Goal: Find specific page/section: Find specific page/section

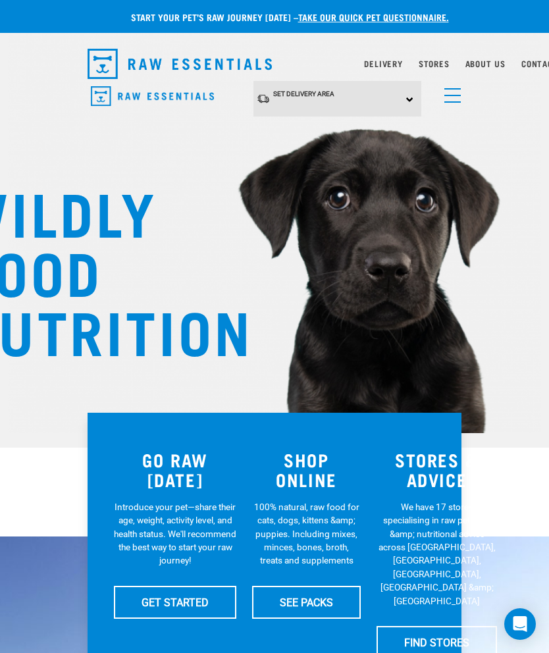
click at [383, 65] on link "Delivery" at bounding box center [383, 63] width 38 height 5
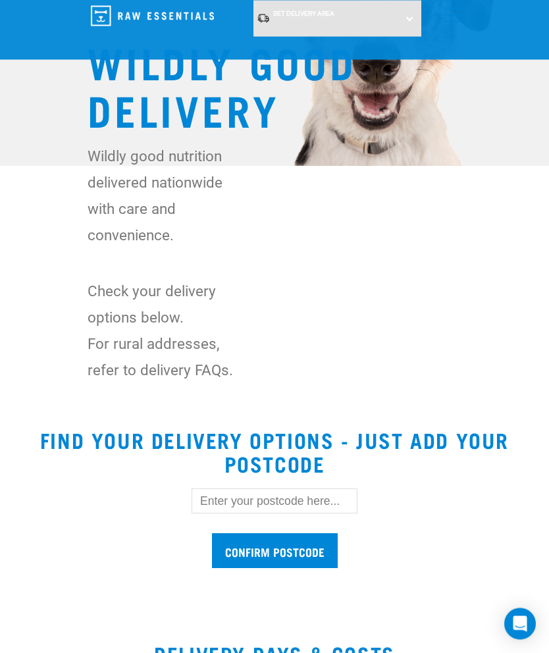
scroll to position [164, 0]
click at [230, 494] on input "text" at bounding box center [274, 500] width 166 height 25
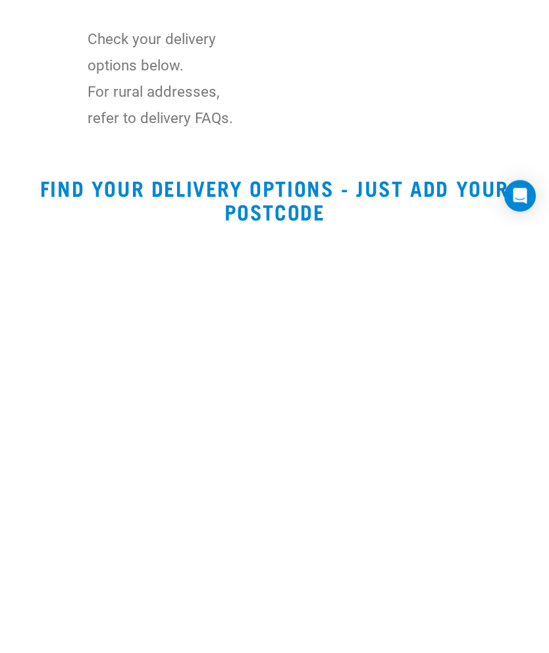
scroll to position [0, 0]
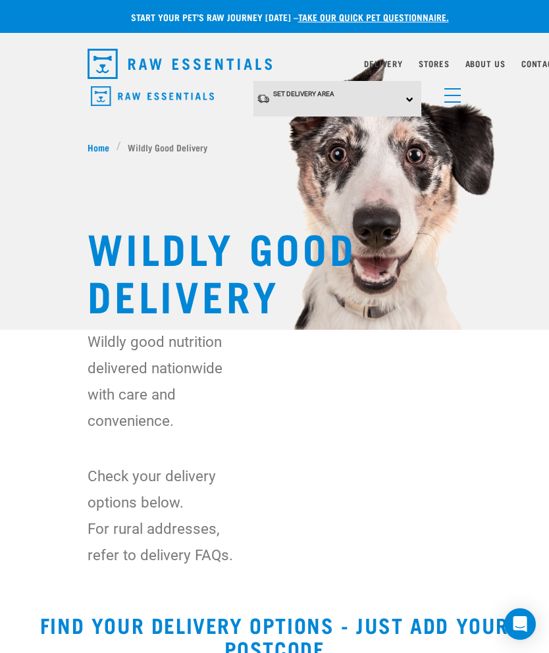
click at [441, 66] on link "Stores" at bounding box center [433, 63] width 31 height 5
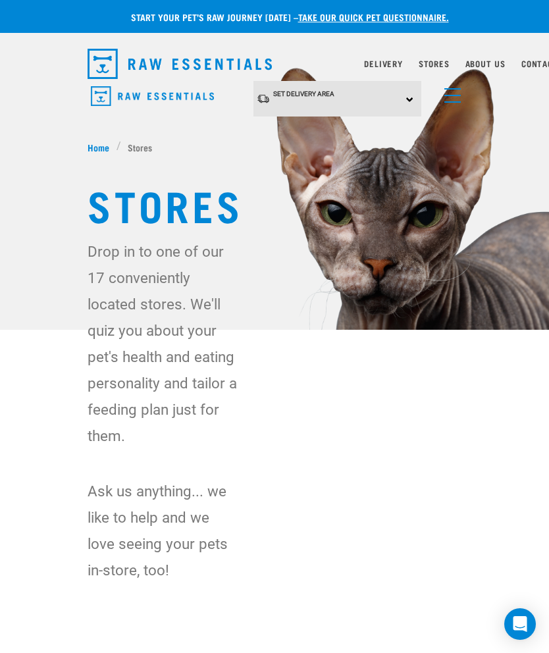
click at [459, 89] on link "menu" at bounding box center [449, 92] width 24 height 24
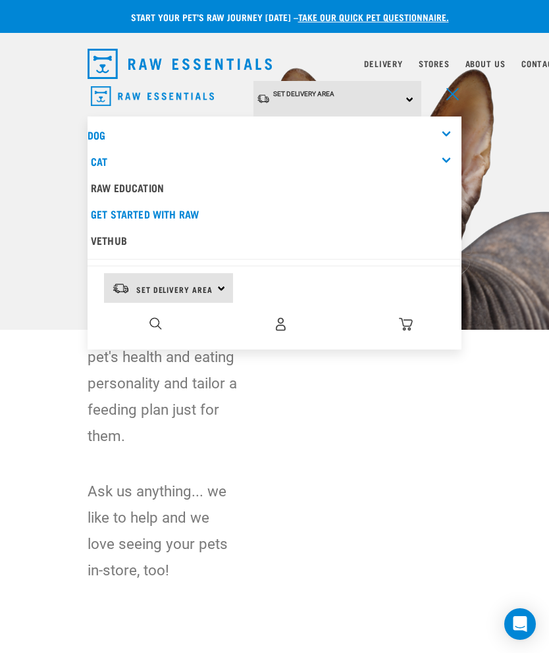
click at [446, 61] on link "Stores" at bounding box center [433, 63] width 31 height 5
click at [458, 93] on link "menu" at bounding box center [449, 92] width 24 height 24
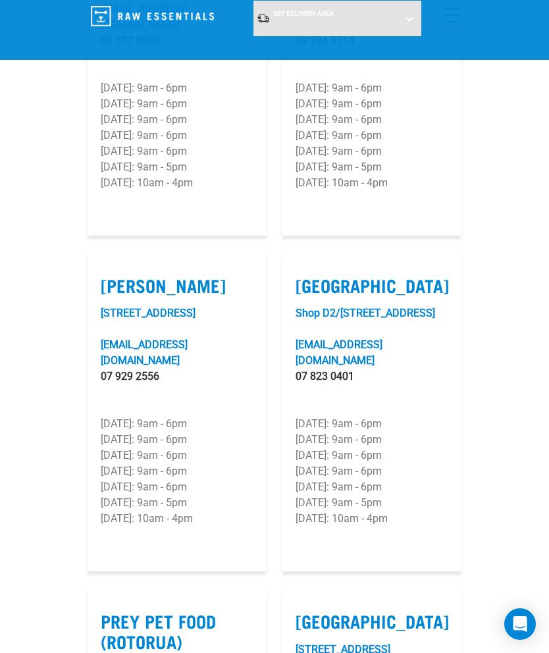
scroll to position [2121, 0]
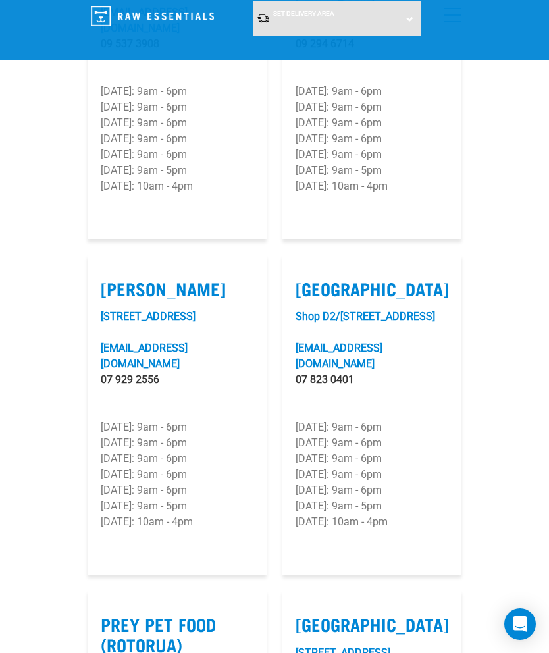
click at [152, 278] on label "[PERSON_NAME]" at bounding box center [177, 288] width 153 height 20
click at [109, 268] on input "[PERSON_NAME]" at bounding box center [105, 272] width 9 height 9
checkbox input "true"
